Goal: Transaction & Acquisition: Download file/media

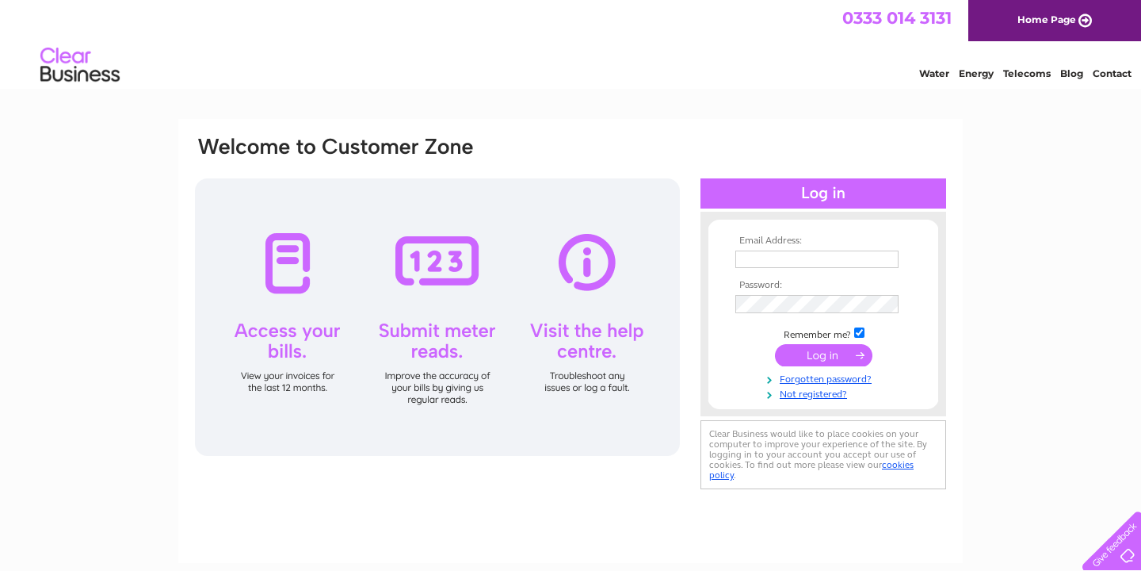
type input "julie@lilleywhite-funerals.co.uk"
click at [806, 350] on input "submit" at bounding box center [823, 355] width 97 height 22
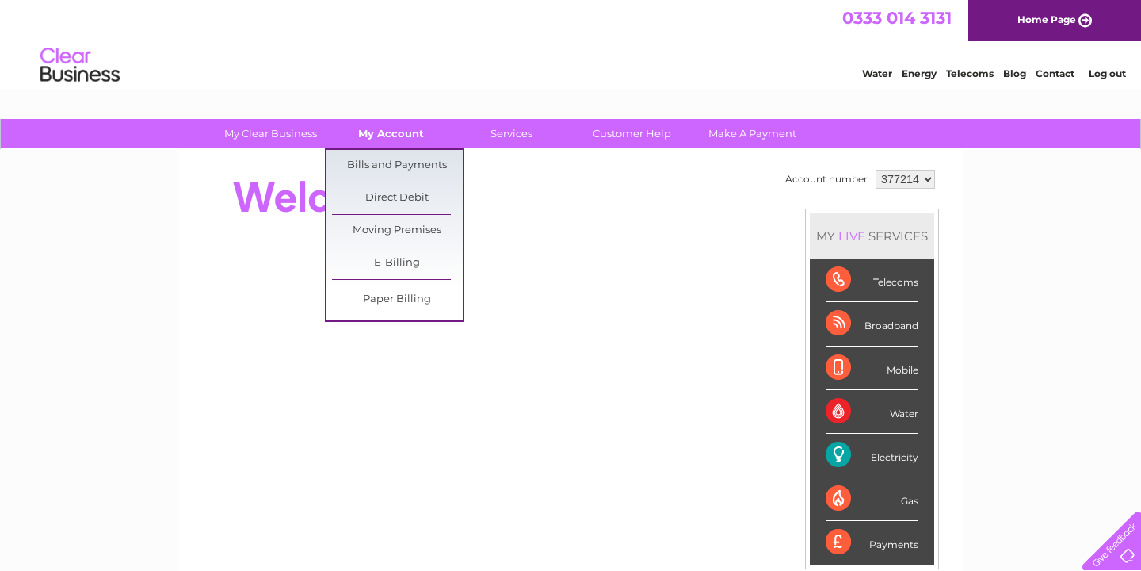
click at [387, 130] on link "My Account" at bounding box center [391, 133] width 131 height 29
click at [391, 166] on link "Bills and Payments" at bounding box center [397, 166] width 131 height 32
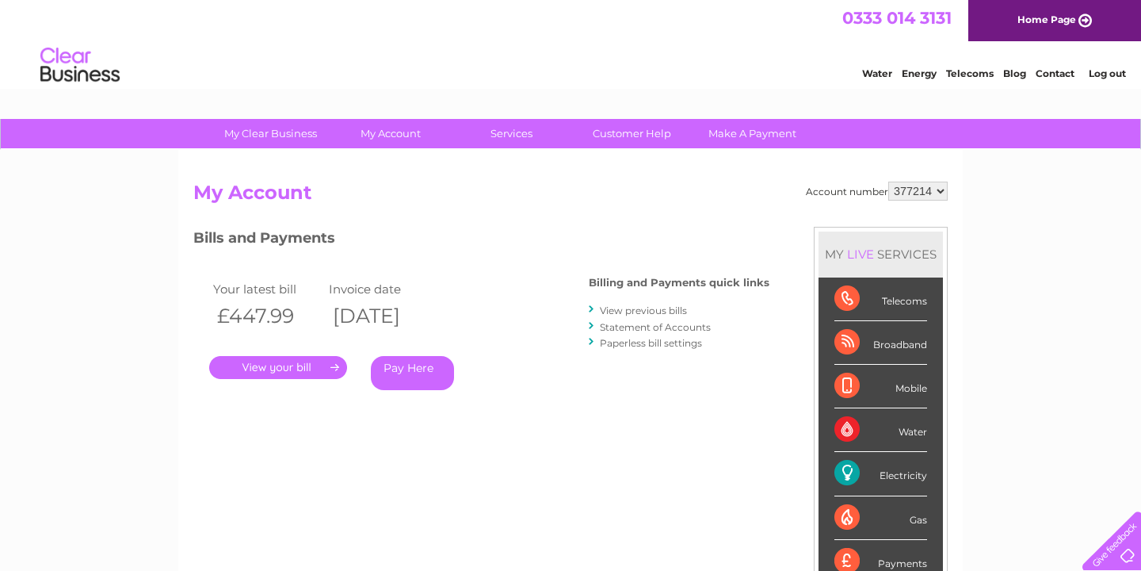
click at [304, 365] on link "." at bounding box center [278, 367] width 138 height 23
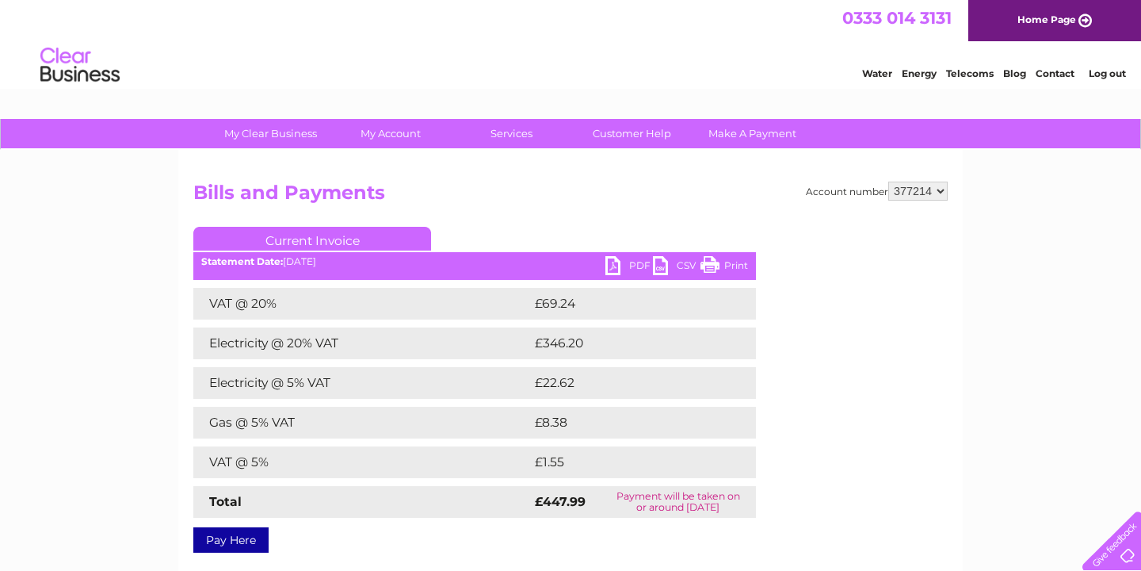
click at [663, 269] on link "CSV" at bounding box center [677, 267] width 48 height 23
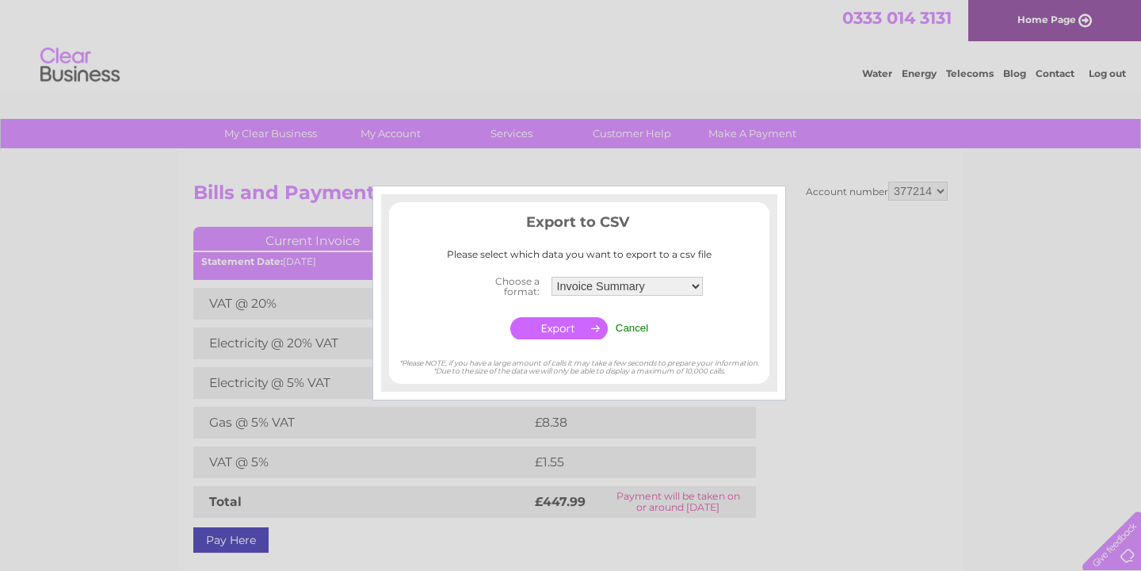
click at [571, 327] on input "button" at bounding box center [558, 328] width 97 height 22
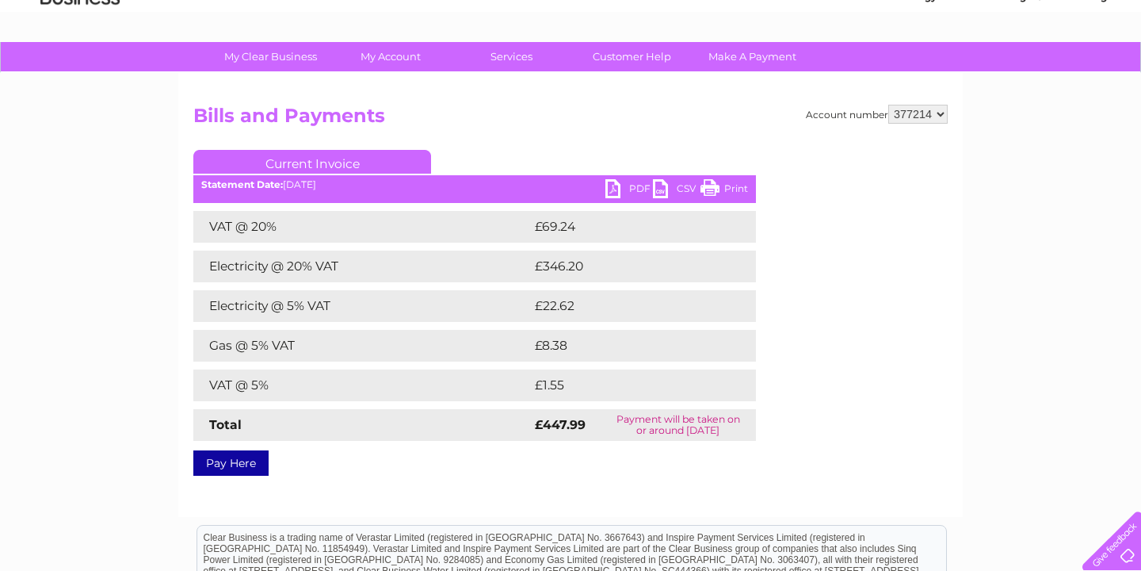
scroll to position [78, 0]
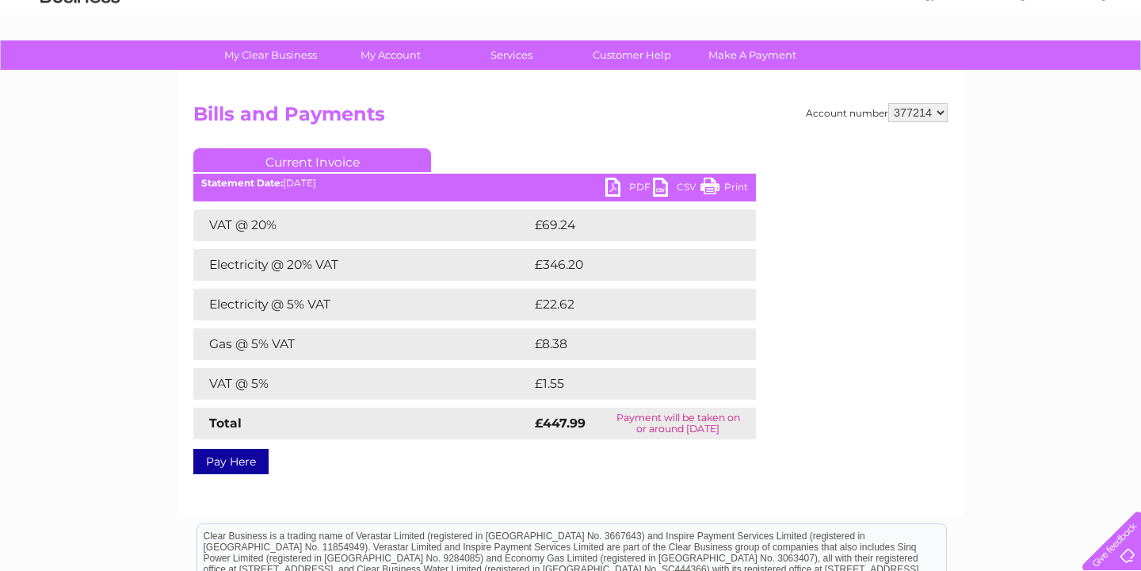
click at [614, 185] on link "PDF" at bounding box center [629, 189] width 48 height 23
click at [613, 189] on link "PDF" at bounding box center [629, 189] width 48 height 23
